Goal: Task Accomplishment & Management: Manage account settings

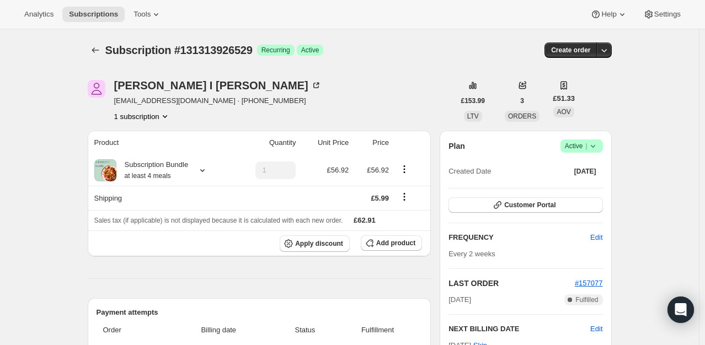
click at [599, 145] on icon at bounding box center [593, 146] width 11 height 11
click at [586, 187] on span "Cancel subscription" at bounding box center [585, 186] width 62 height 8
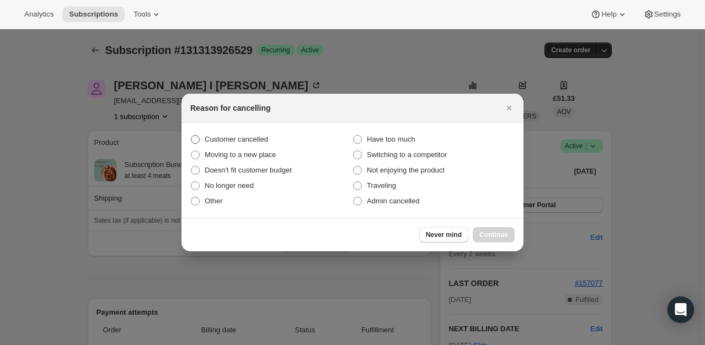
click at [201, 138] on label "Customer cancelled" at bounding box center [271, 139] width 162 height 15
click at [191, 136] on input "Customer cancelled" at bounding box center [191, 135] width 1 height 1
radio input "true"
click at [492, 231] on span "Continue" at bounding box center [494, 235] width 29 height 9
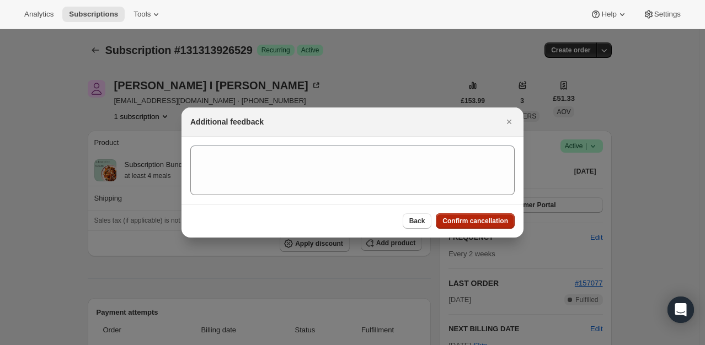
click at [492, 222] on span "Confirm cancellation" at bounding box center [476, 221] width 66 height 9
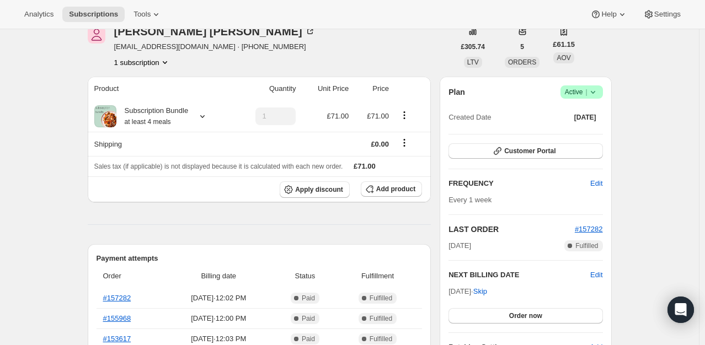
scroll to position [55, 0]
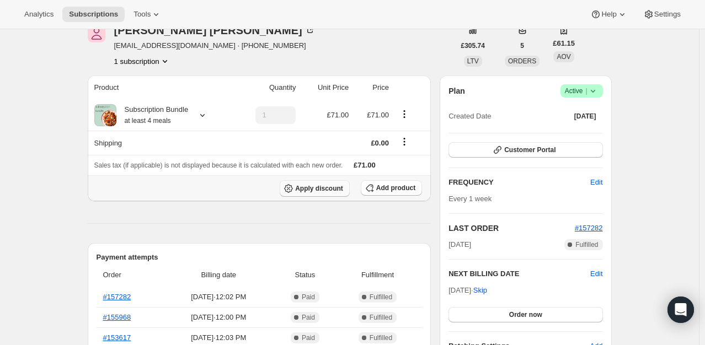
click at [322, 191] on span "Apply discount" at bounding box center [319, 188] width 48 height 9
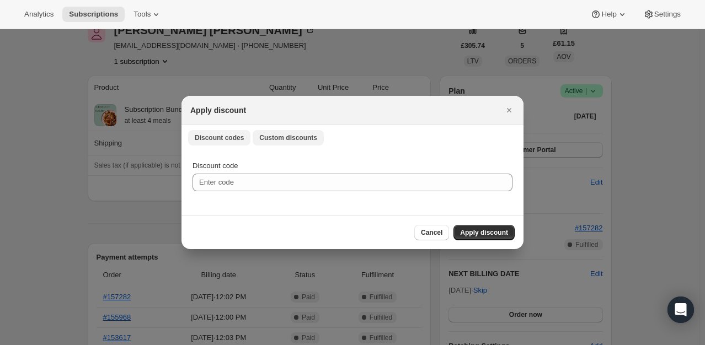
click at [291, 133] on button "Custom discounts" at bounding box center [288, 137] width 71 height 15
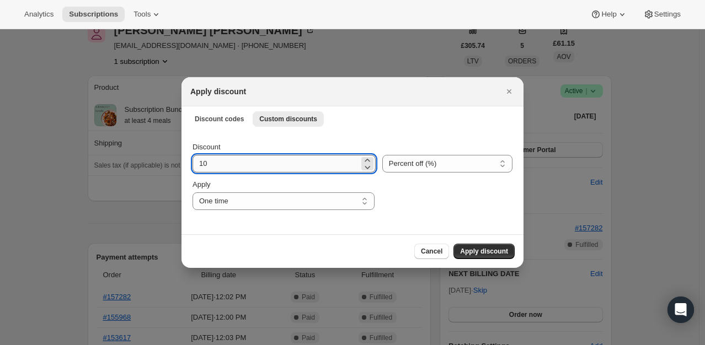
click at [243, 167] on input "10" at bounding box center [276, 164] width 167 height 18
type input "100"
click at [468, 251] on span "Apply discount" at bounding box center [484, 251] width 48 height 9
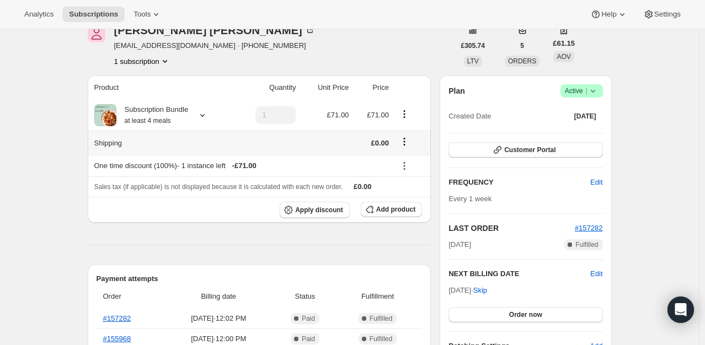
click at [423, 139] on div at bounding box center [410, 143] width 29 height 15
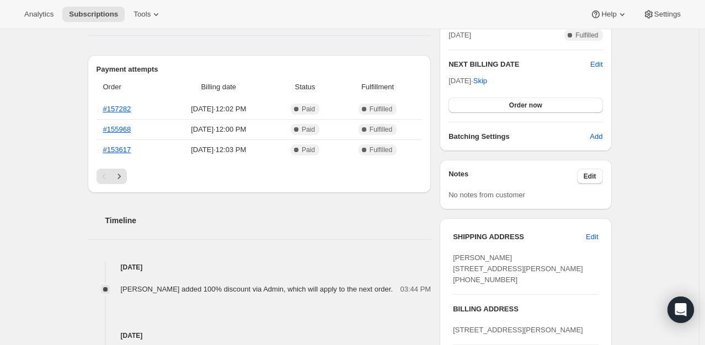
scroll to position [358, 0]
